Goal: Check status

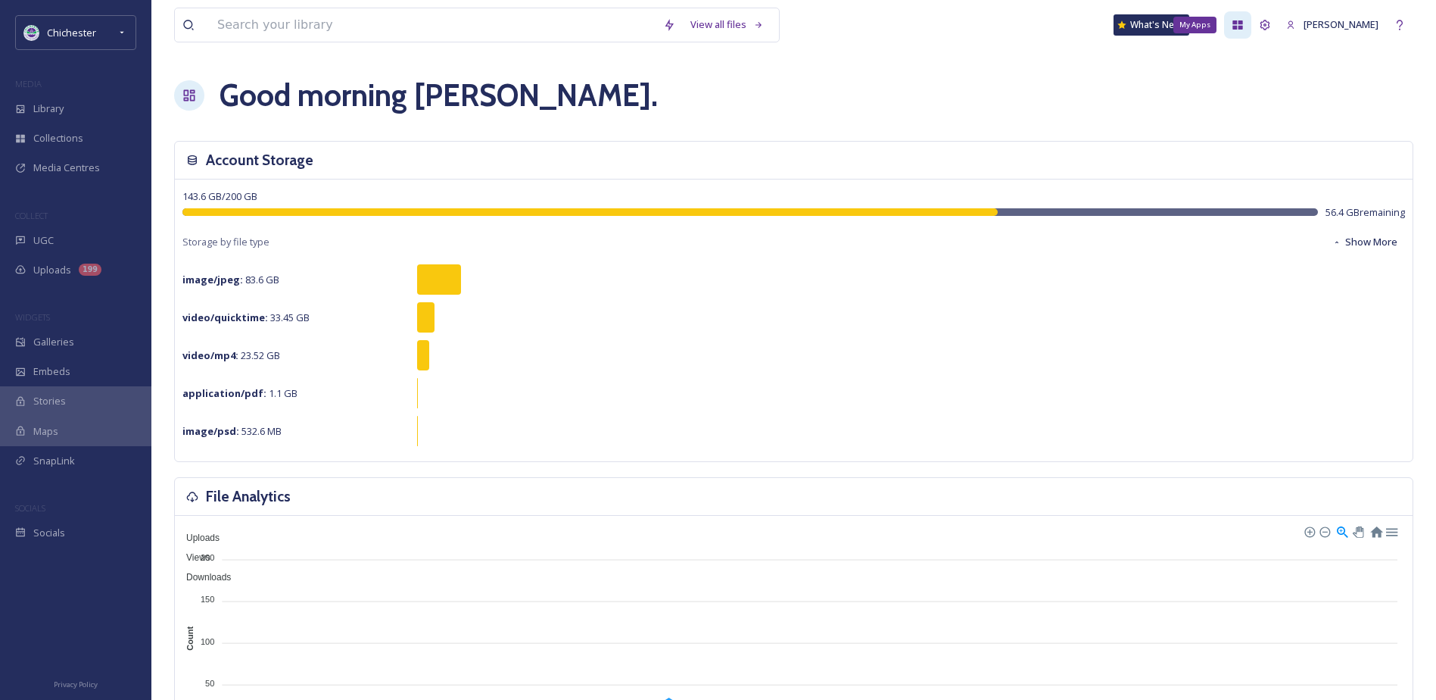
click at [1243, 28] on icon at bounding box center [1239, 24] width 10 height 9
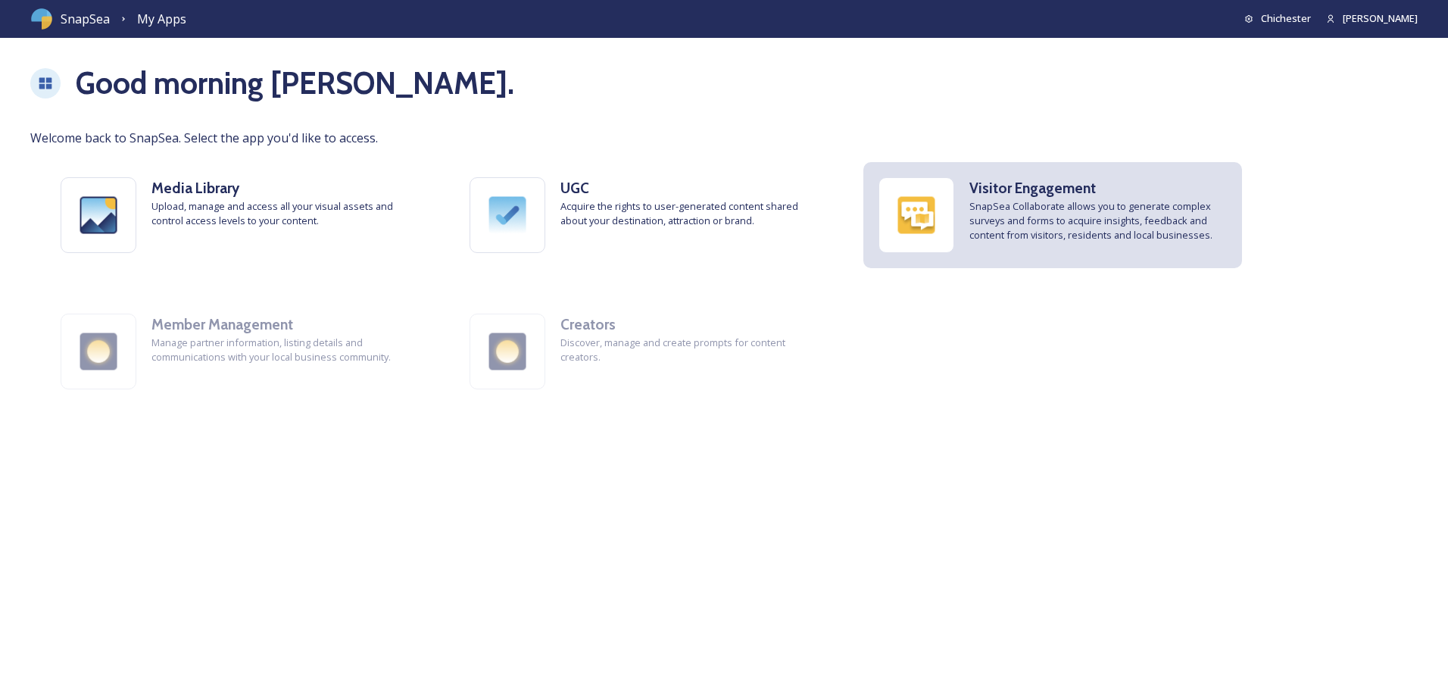
click at [945, 229] on img at bounding box center [916, 215] width 74 height 74
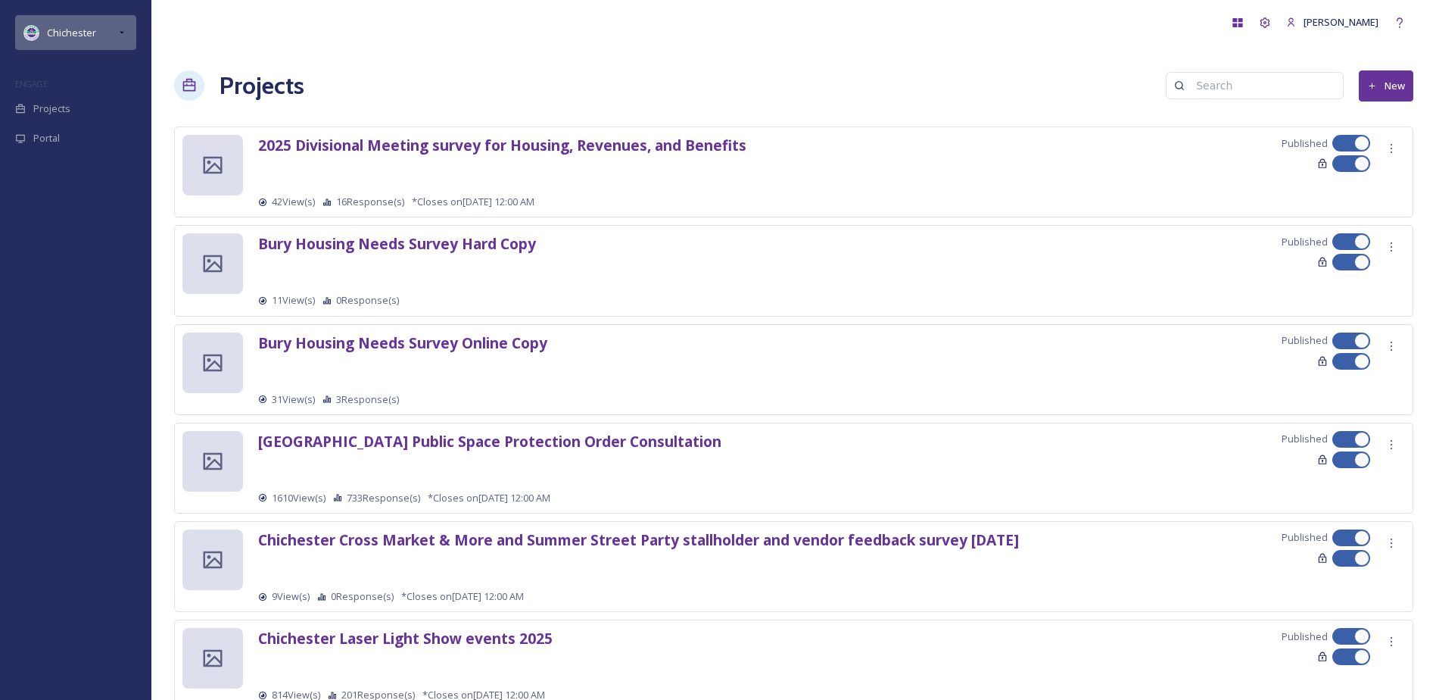
click at [112, 33] on div "Chichester" at bounding box center [75, 32] width 121 height 35
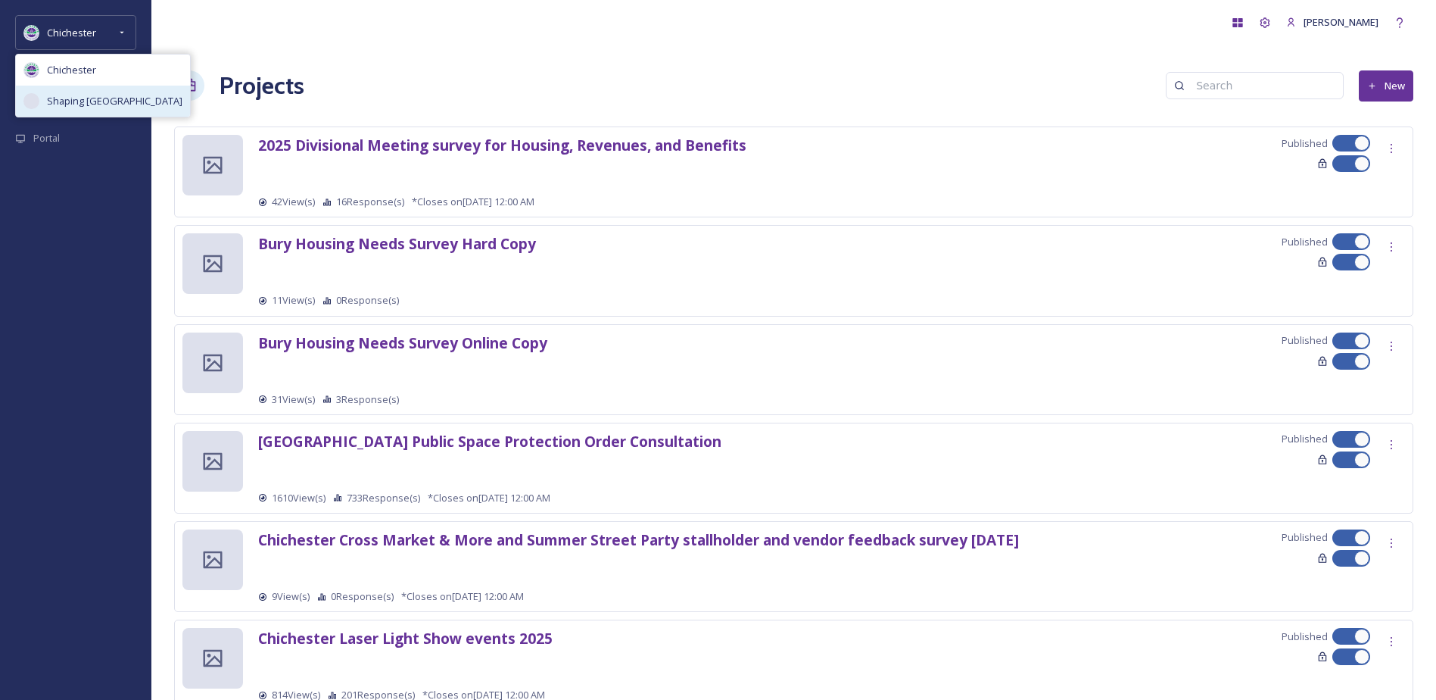
click at [129, 106] on span "Shaping [GEOGRAPHIC_DATA]" at bounding box center [115, 101] width 136 height 14
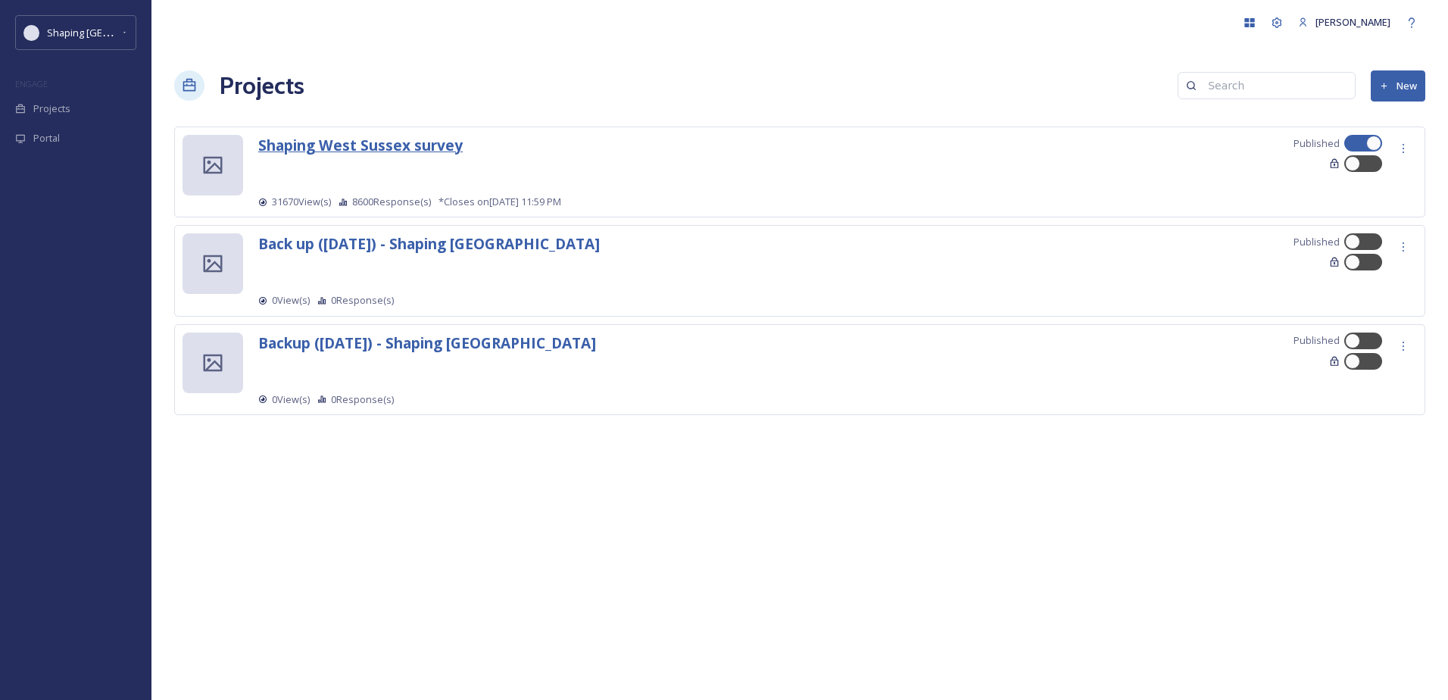
click at [354, 150] on strong "Shaping West Sussex survey" at bounding box center [360, 145] width 204 height 20
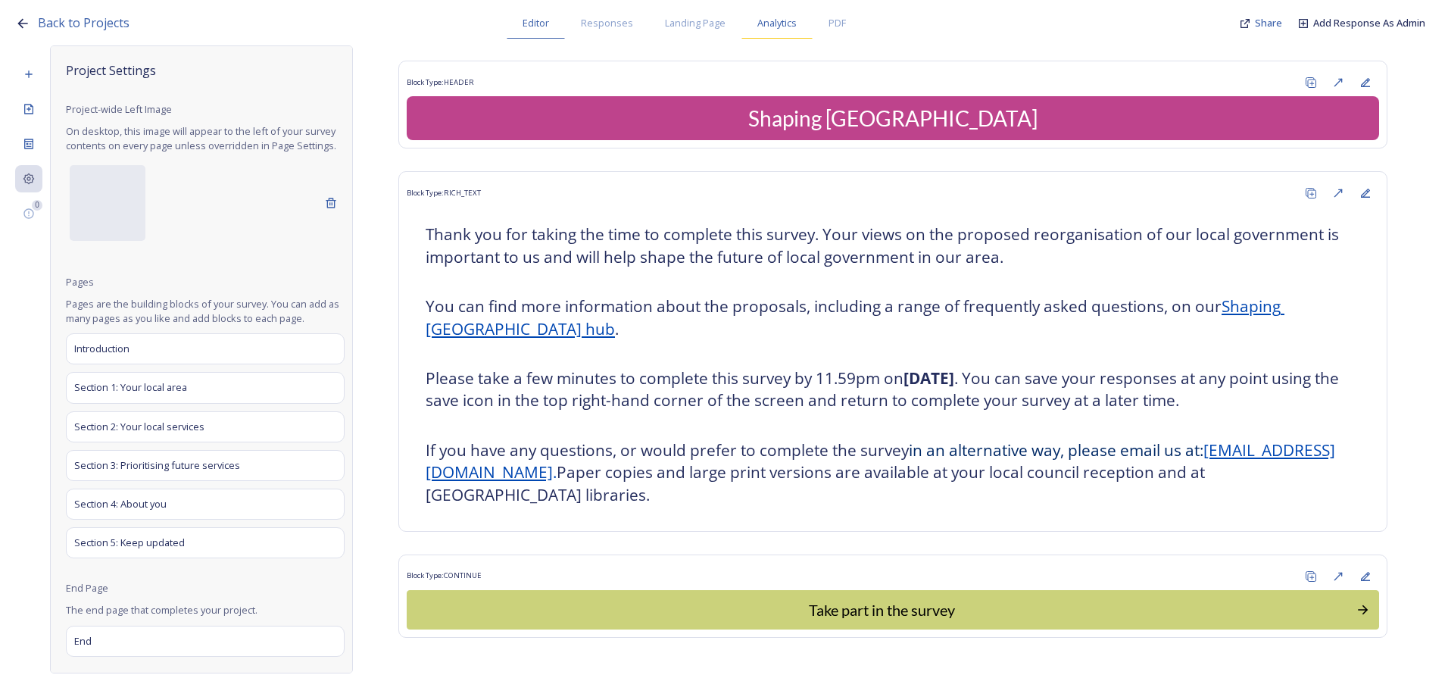
click at [785, 36] on div "Analytics" at bounding box center [776, 23] width 71 height 31
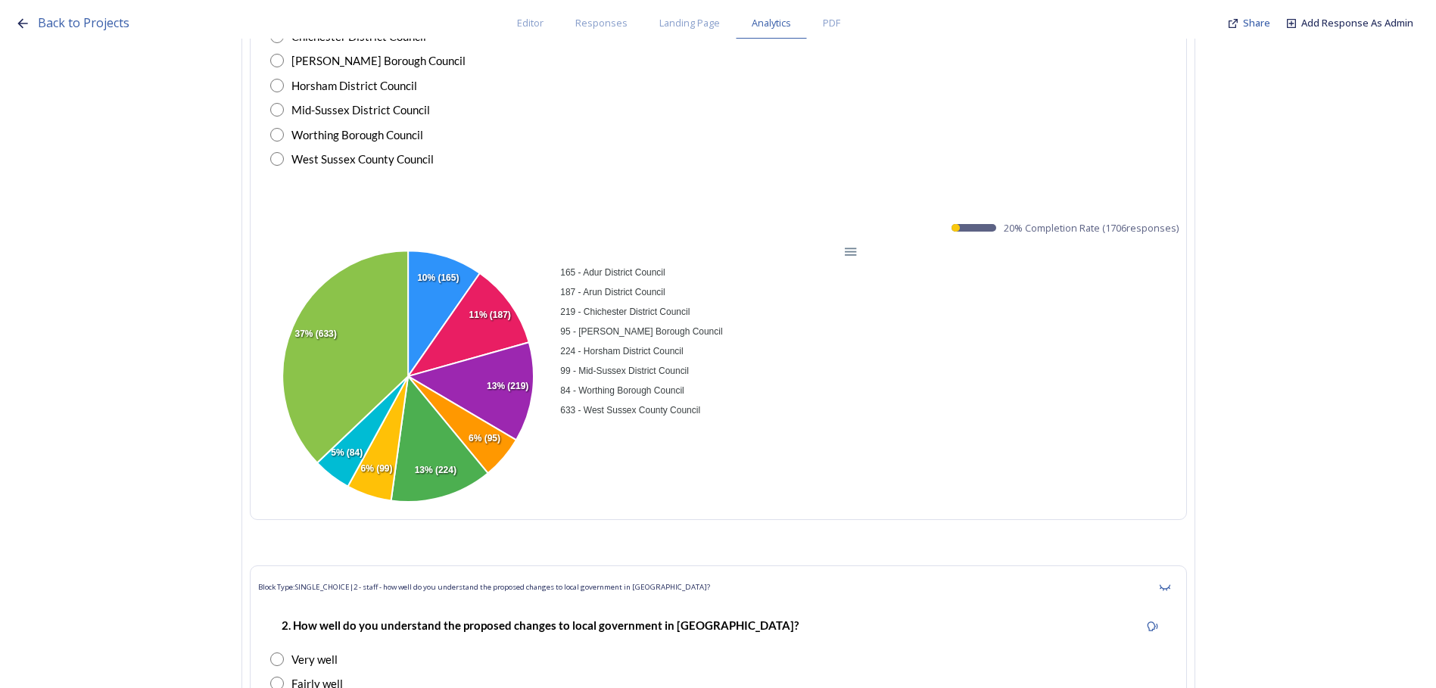
scroll to position [10677, 0]
